Goal: Transaction & Acquisition: Obtain resource

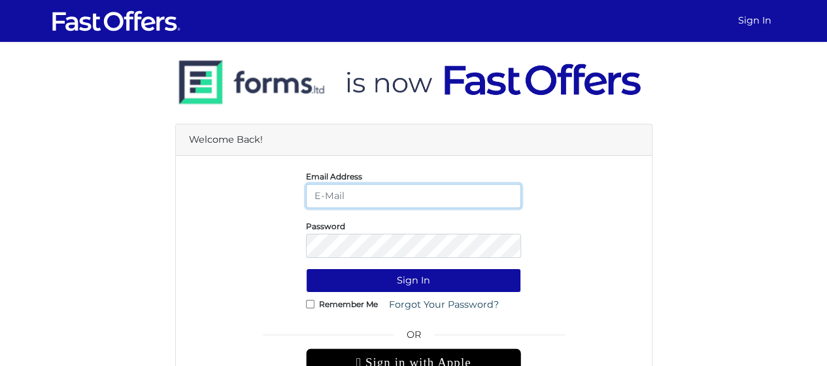
type input "[EMAIL_ADDRESS][DOMAIN_NAME]"
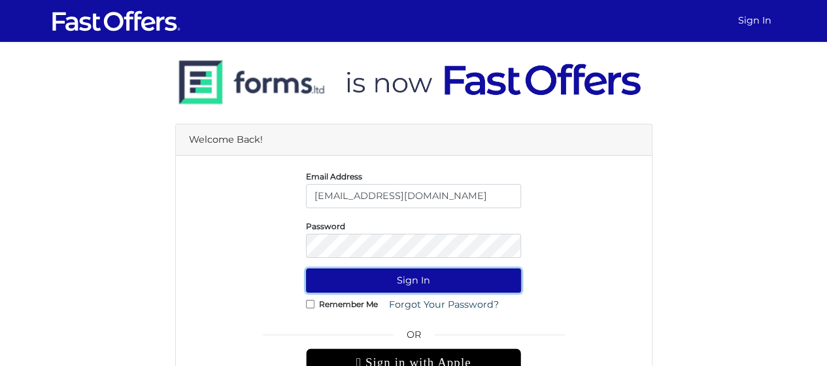
click at [417, 288] on button "Sign In" at bounding box center [413, 280] width 215 height 24
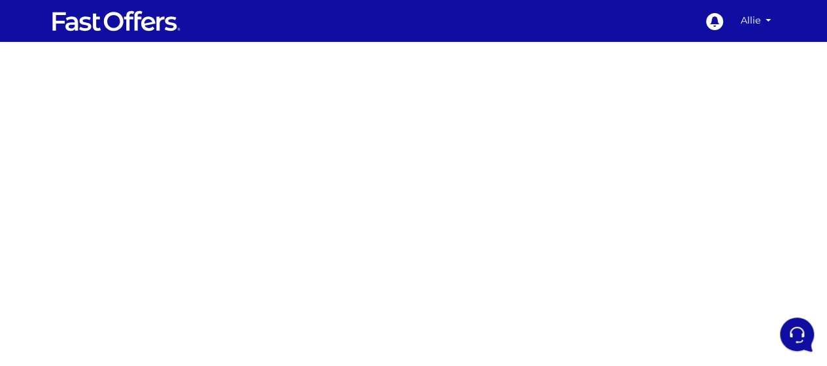
click at [648, 164] on div at bounding box center [413, 369] width 827 height 654
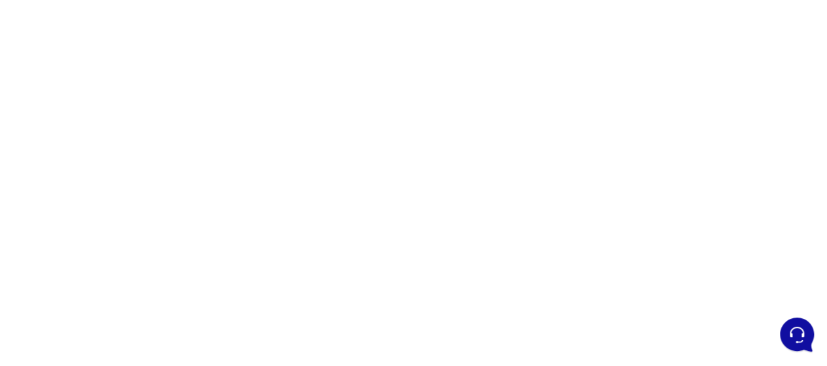
scroll to position [171, 0]
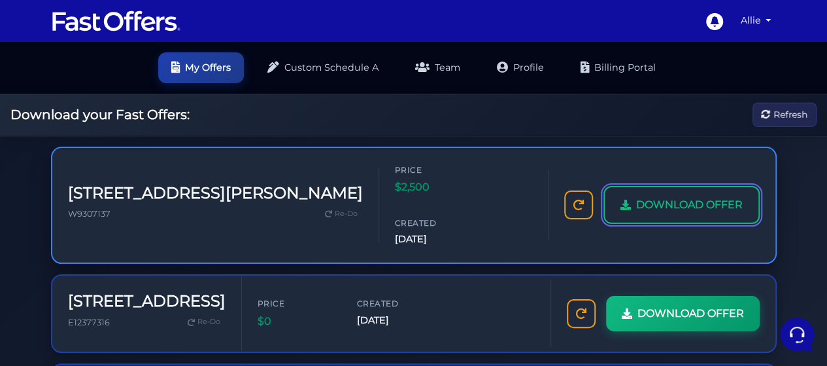
click at [708, 186] on link "DOWNLOAD OFFER" at bounding box center [682, 205] width 156 height 38
click at [659, 196] on span "DOWNLOAD OFFER" at bounding box center [689, 204] width 107 height 17
click at [661, 196] on span "DOWNLOAD OFFER" at bounding box center [689, 204] width 107 height 17
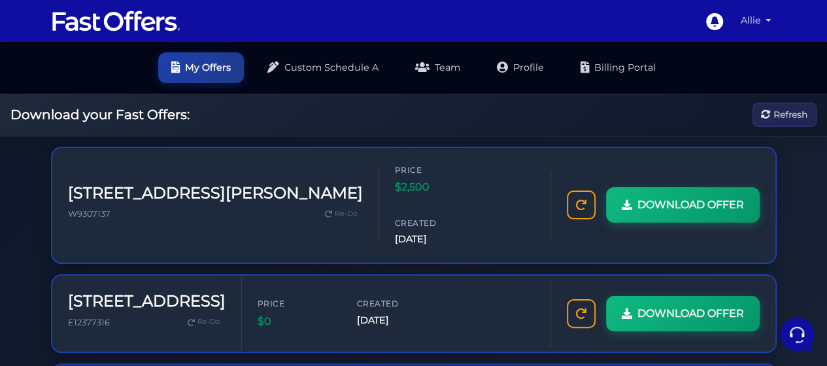
click at [759, 23] on link "Allie" at bounding box center [756, 21] width 41 height 26
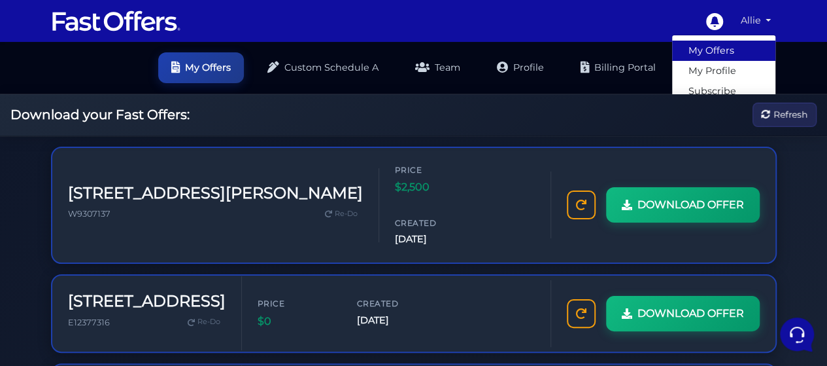
click at [734, 46] on link "My Offers" at bounding box center [723, 51] width 103 height 20
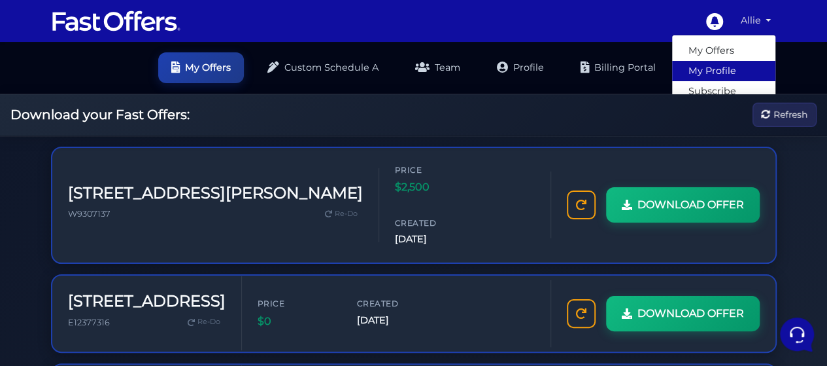
click at [736, 66] on link "My Profile" at bounding box center [723, 71] width 103 height 20
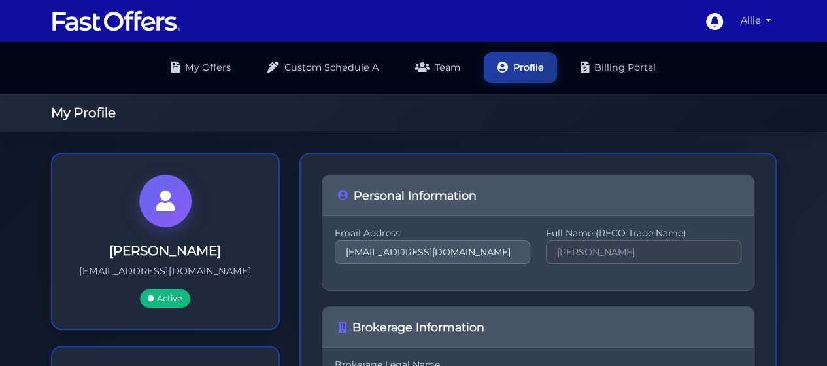
click at [770, 24] on link "Allie" at bounding box center [756, 21] width 41 height 26
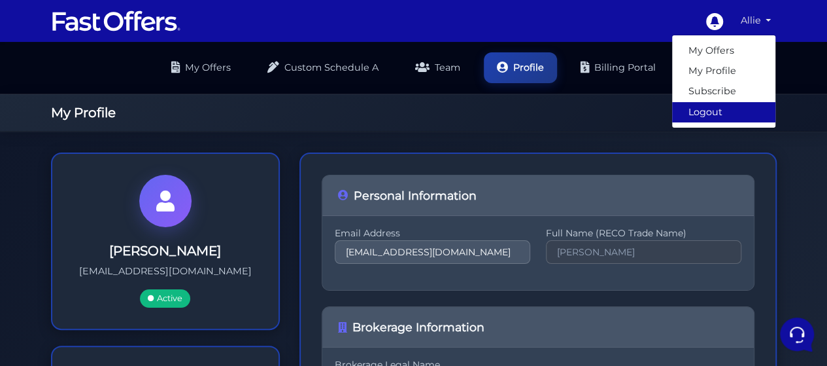
click at [736, 109] on link "Logout" at bounding box center [723, 112] width 103 height 20
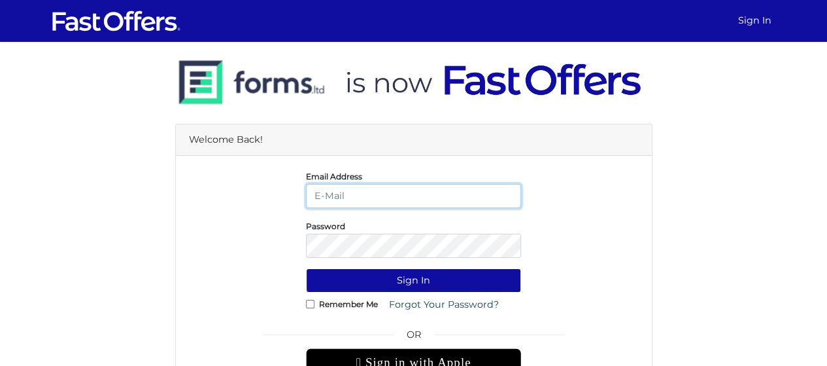
type input "[EMAIL_ADDRESS][DOMAIN_NAME]"
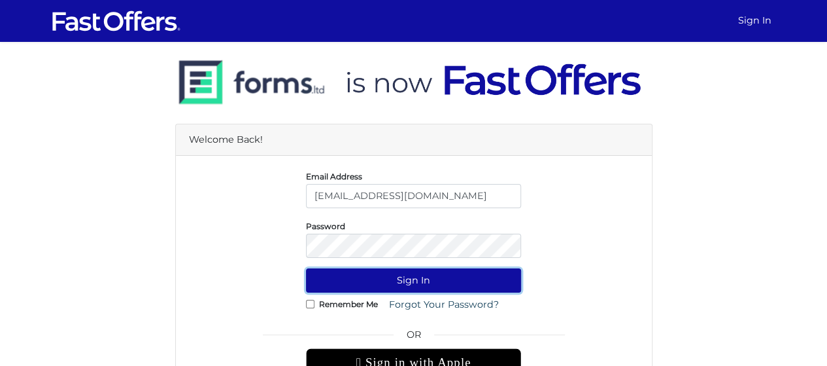
click at [455, 287] on button "Sign In" at bounding box center [413, 280] width 215 height 24
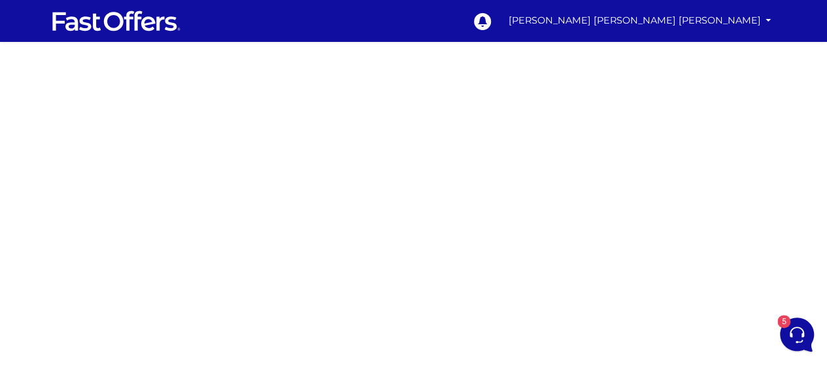
click at [684, 203] on div at bounding box center [413, 369] width 827 height 654
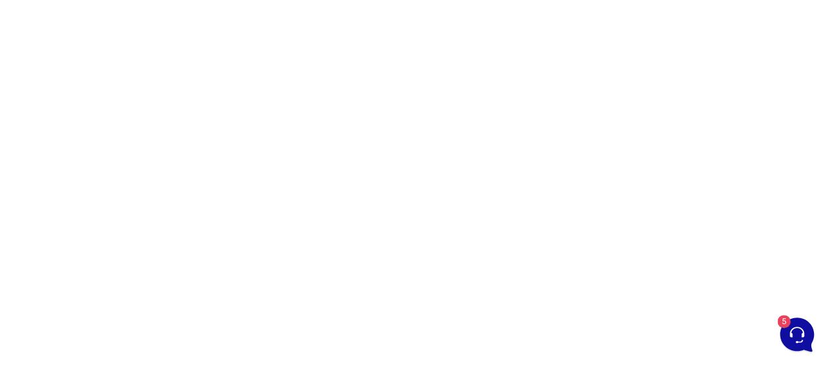
scroll to position [140, 0]
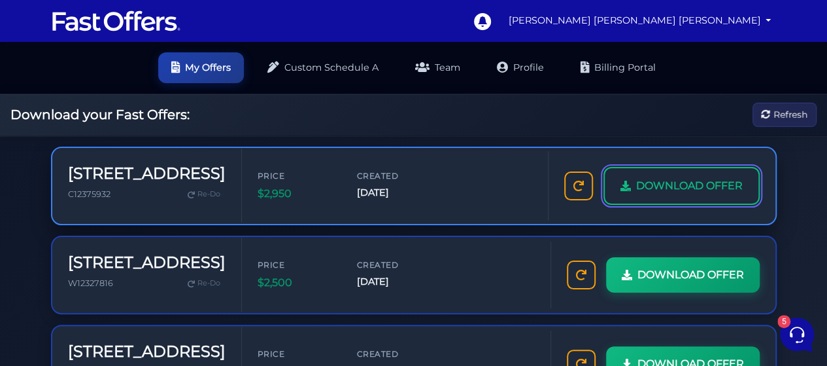
click at [684, 179] on span "DOWNLOAD OFFER" at bounding box center [689, 185] width 107 height 17
